Goal: Find contact information: Find contact information

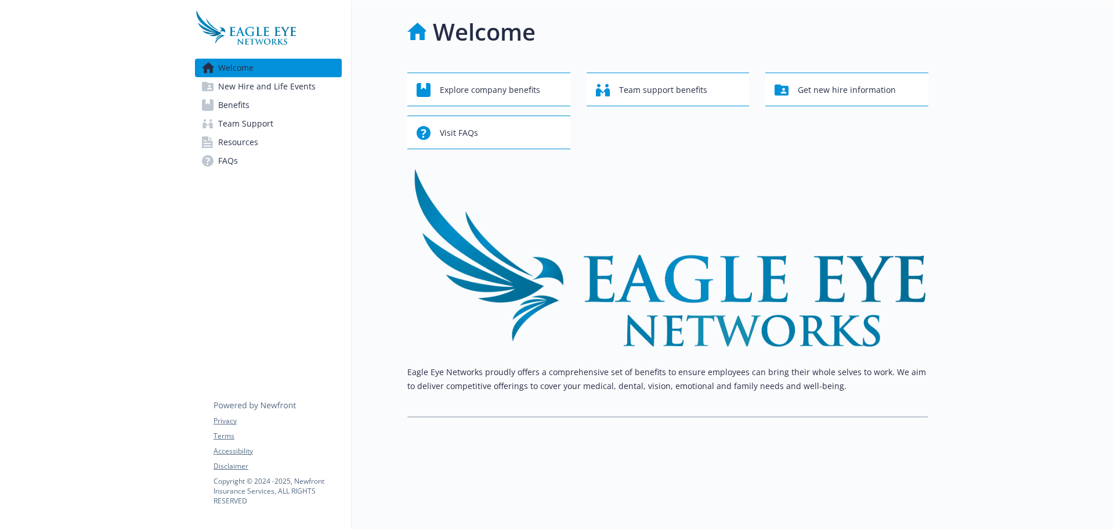
click at [242, 142] on span "Resources" at bounding box center [238, 142] width 40 height 19
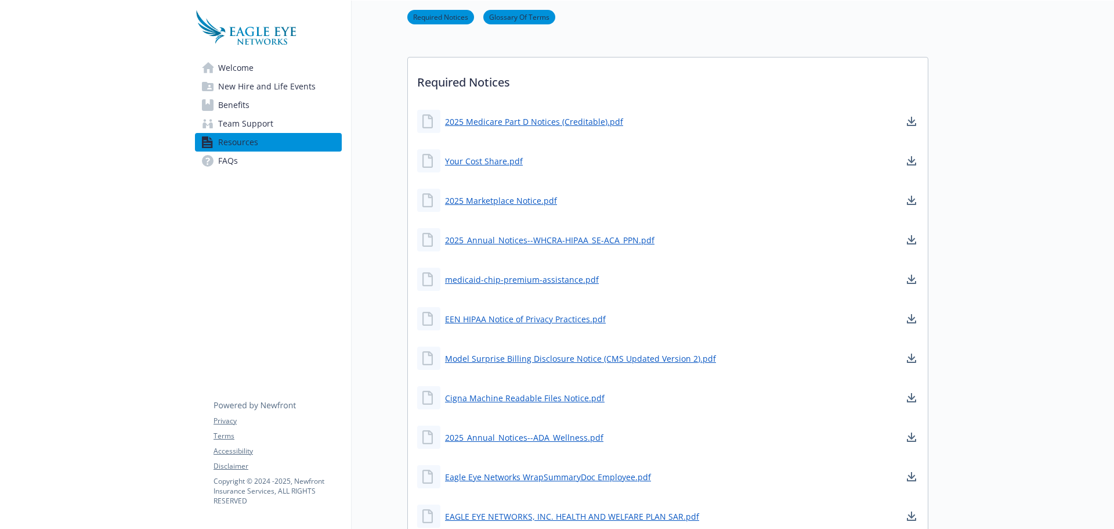
scroll to position [116, 0]
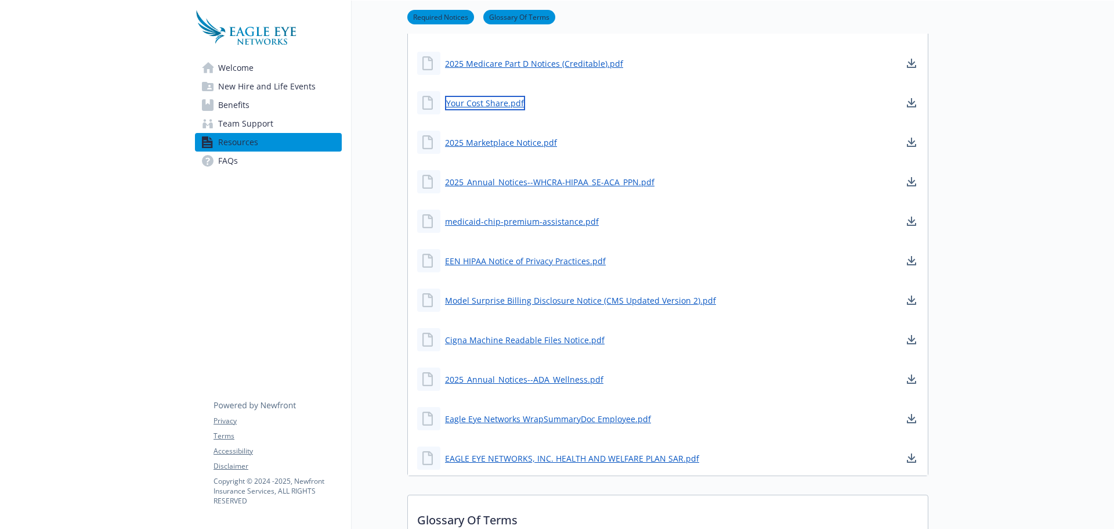
click at [506, 103] on link "Your Cost Share.pdf" at bounding box center [485, 103] width 80 height 15
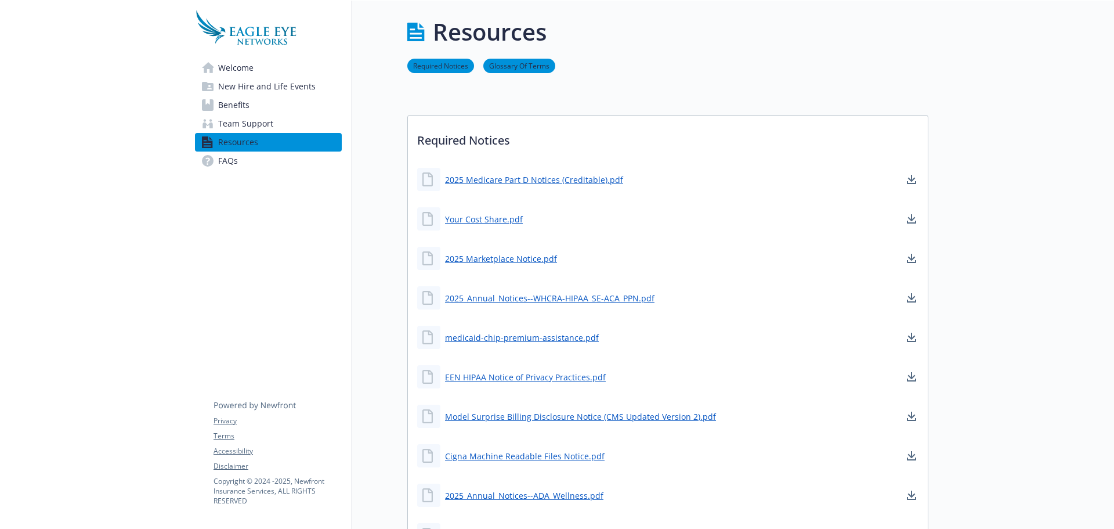
click at [222, 164] on span "FAQs" at bounding box center [228, 160] width 20 height 19
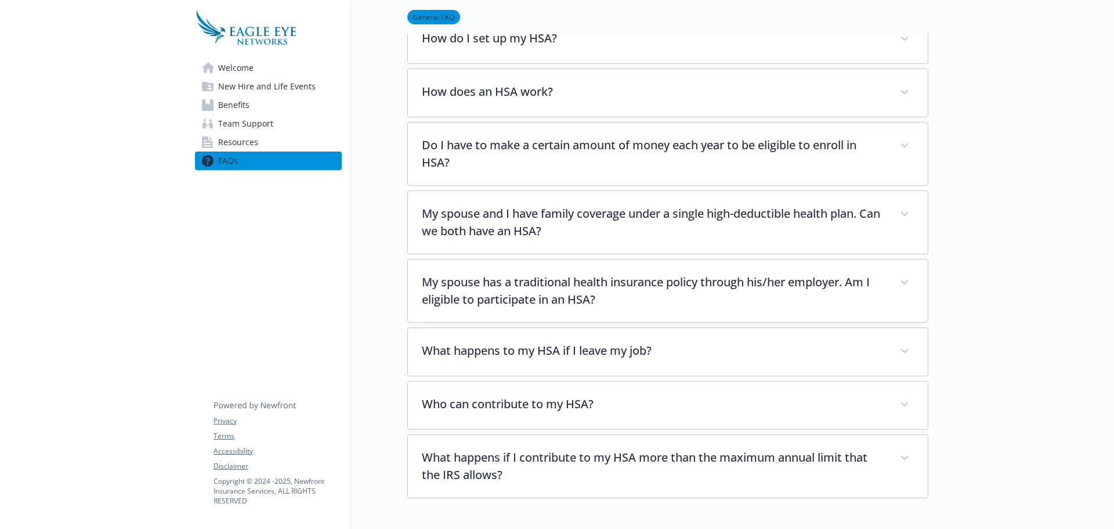
scroll to position [1621, 0]
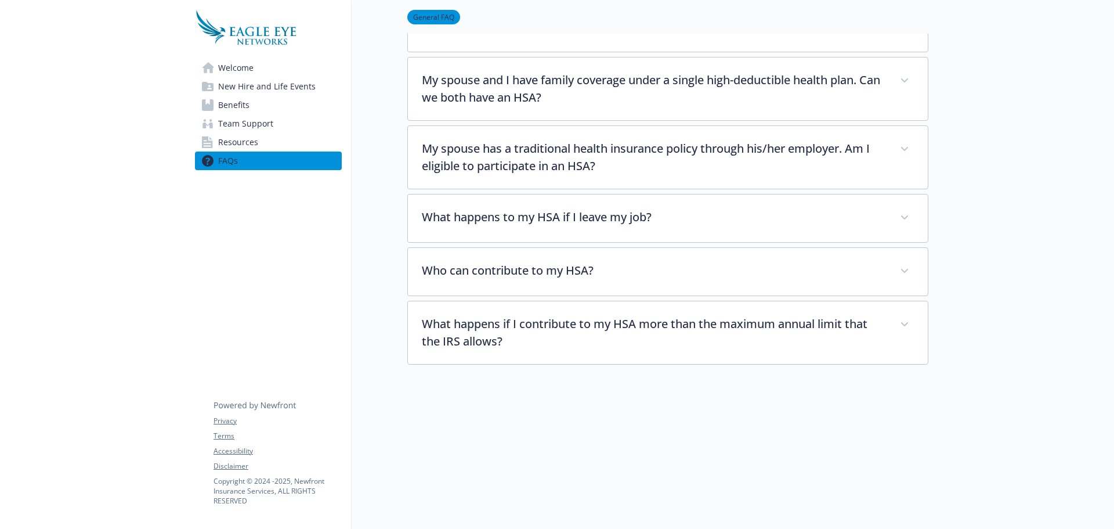
click at [245, 77] on span "New Hire and Life Events" at bounding box center [266, 86] width 97 height 19
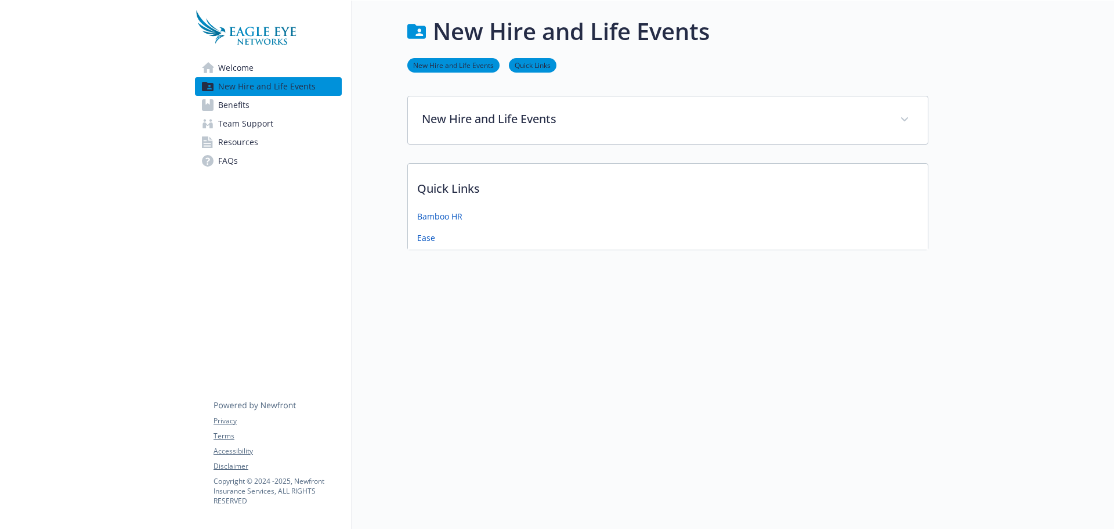
click at [248, 69] on span "Welcome" at bounding box center [235, 68] width 35 height 19
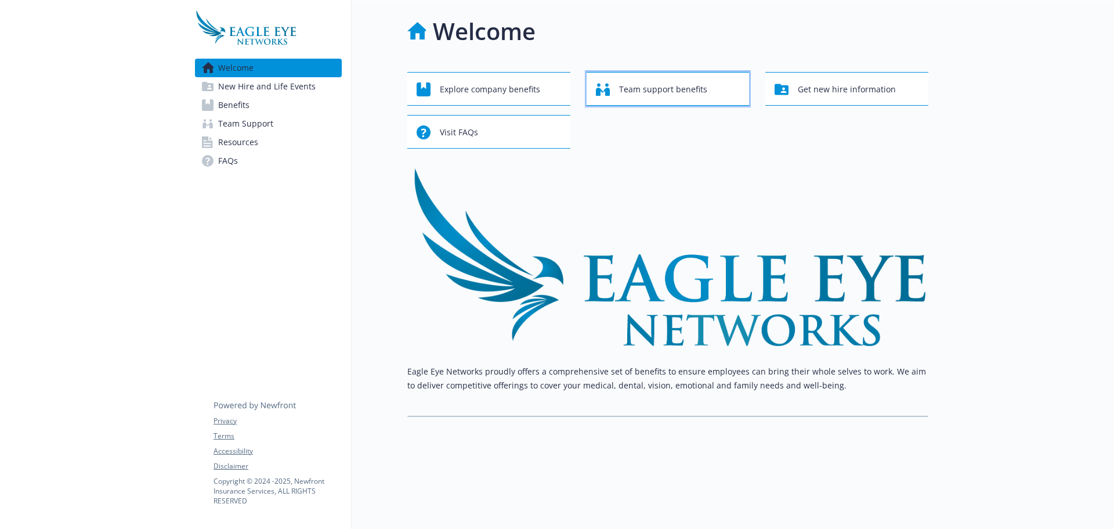
click at [659, 80] on span "Team support benefits" at bounding box center [663, 89] width 88 height 22
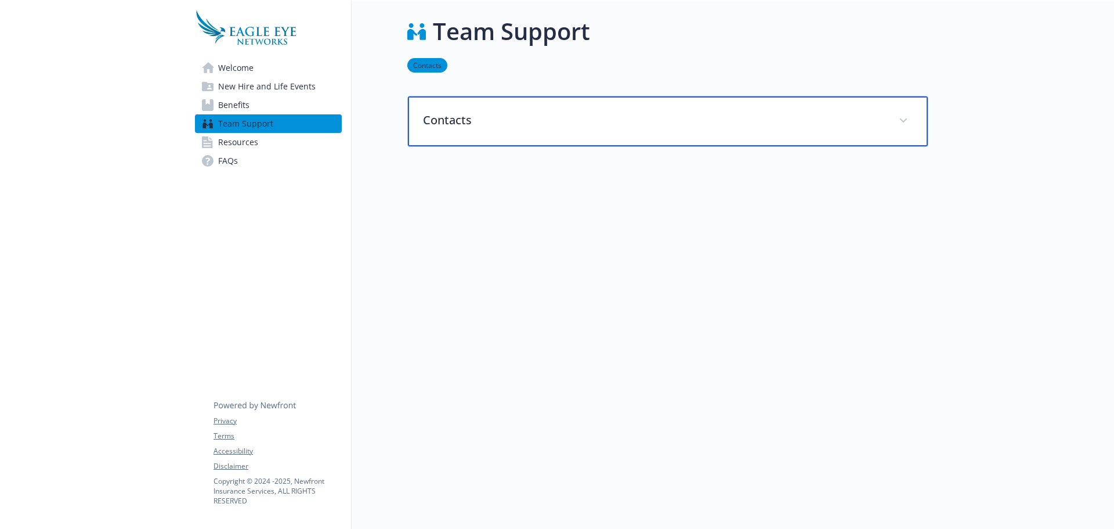
click at [749, 115] on p "Contacts" at bounding box center [654, 119] width 462 height 17
